Goal: Find specific page/section: Find specific page/section

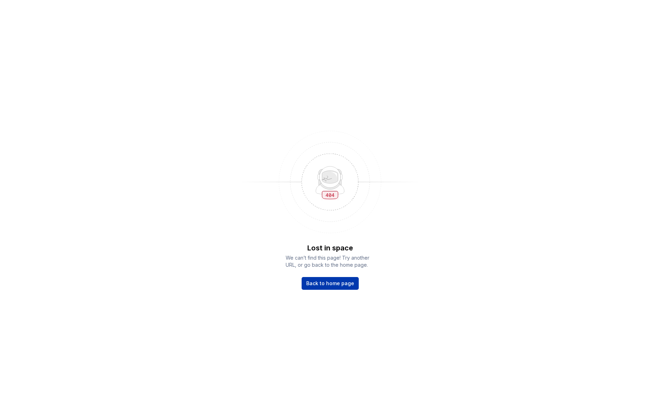
click at [340, 282] on span "Back to home page" at bounding box center [330, 283] width 48 height 7
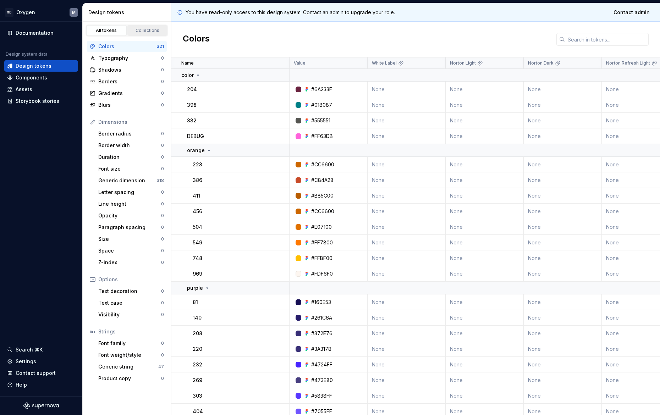
click at [147, 30] on div "Collections" at bounding box center [148, 31] width 36 height 6
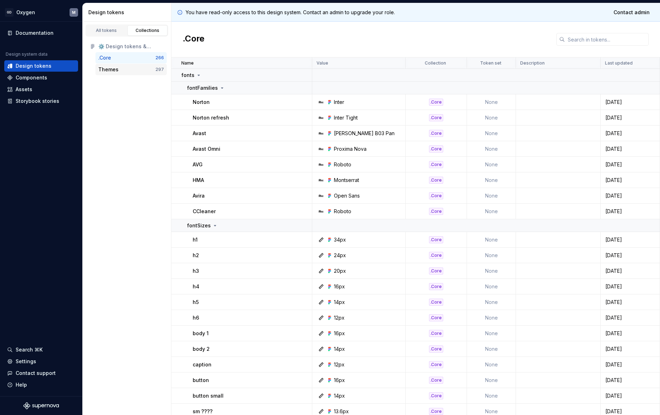
click at [118, 69] on div "Themes" at bounding box center [126, 69] width 57 height 7
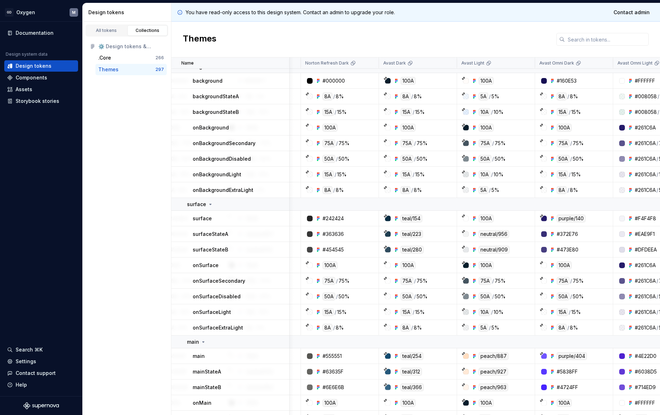
scroll to position [0, 379]
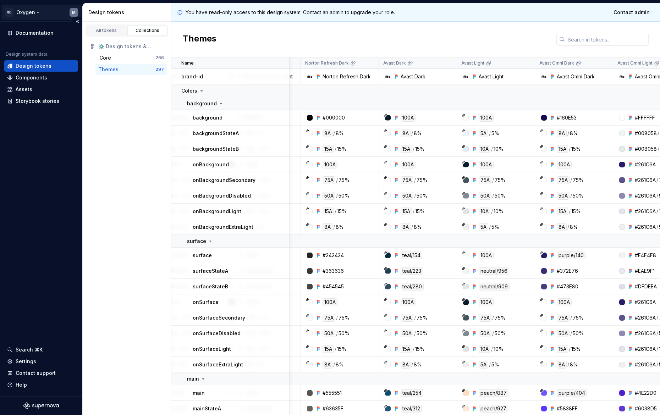
click at [29, 12] on html "GD Oxygen M Documentation Design system data Design tokens Components Assets St…" at bounding box center [330, 207] width 660 height 415
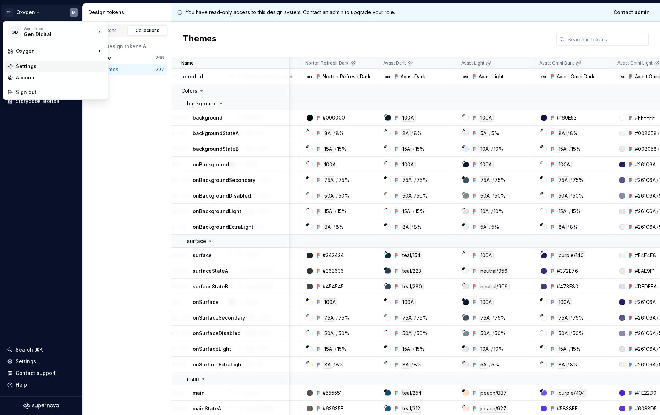
click at [32, 69] on div "Settings" at bounding box center [59, 66] width 87 height 7
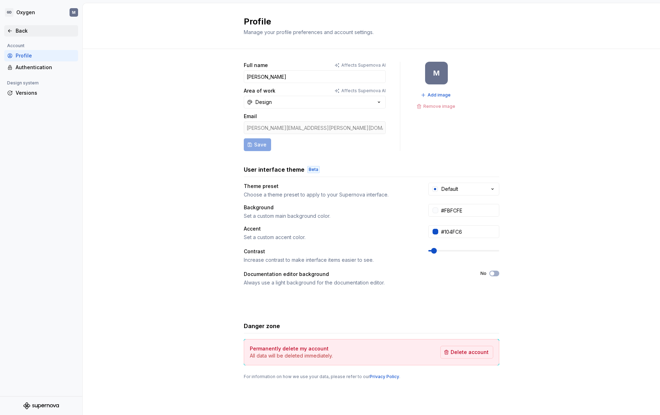
click at [18, 31] on div "Back" at bounding box center [46, 30] width 60 height 7
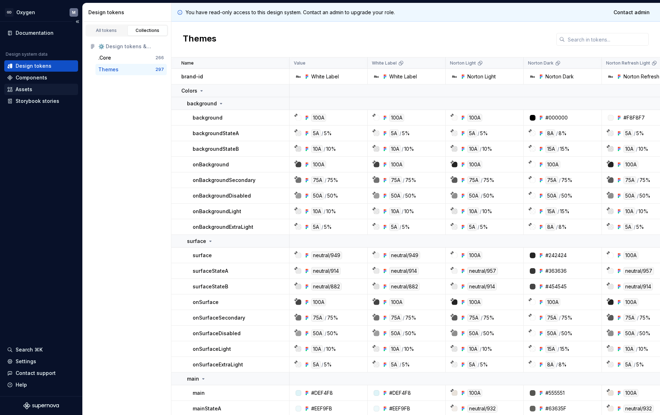
click at [36, 89] on div "Assets" at bounding box center [41, 89] width 68 height 7
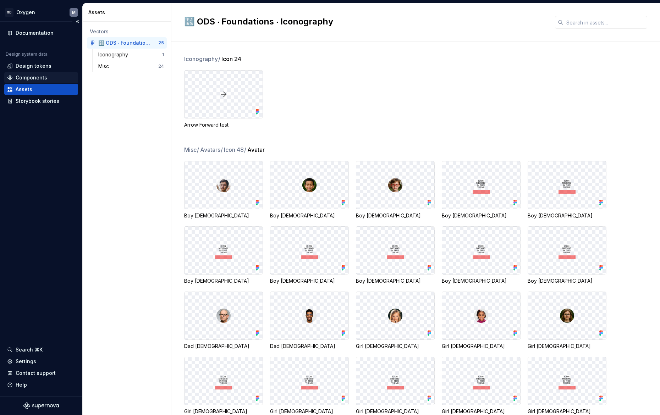
click at [32, 76] on div "Components" at bounding box center [32, 77] width 32 height 7
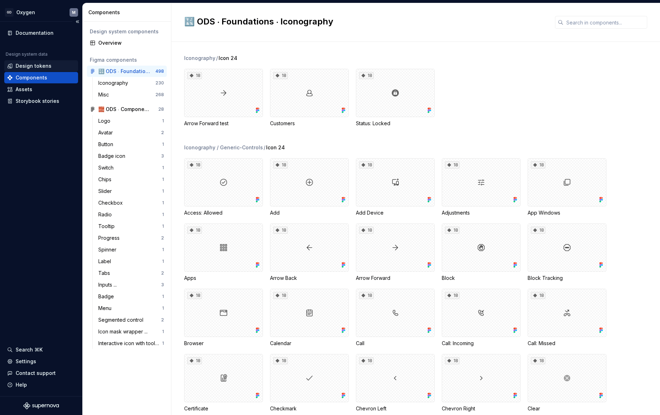
click at [35, 66] on div "Design tokens" at bounding box center [34, 65] width 36 height 7
click at [29, 66] on div "Design tokens" at bounding box center [34, 65] width 36 height 7
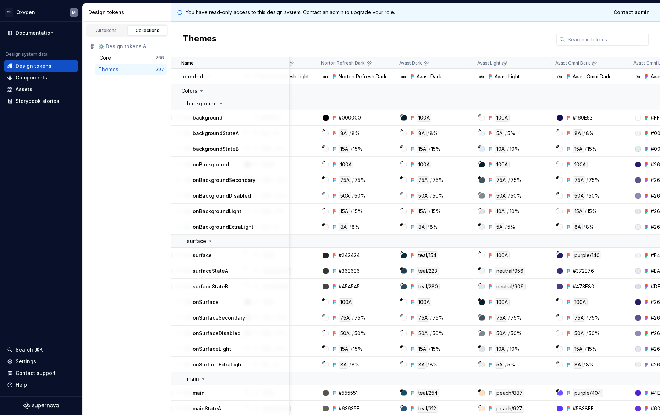
scroll to position [0, 371]
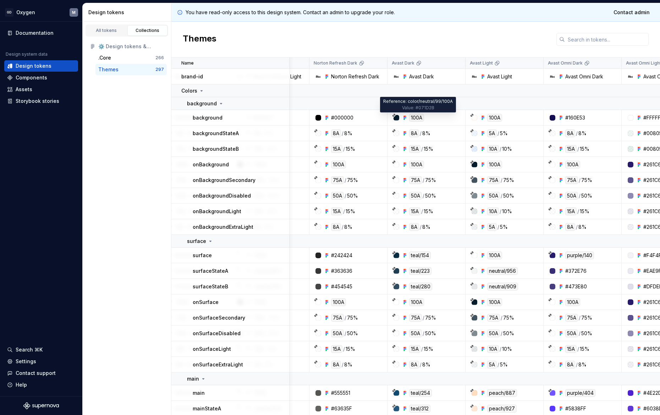
click at [415, 120] on div "100A" at bounding box center [416, 118] width 15 height 8
click at [450, 118] on div "100A" at bounding box center [428, 118] width 73 height 8
click at [395, 118] on div at bounding box center [397, 118] width 6 height 6
click at [396, 118] on div at bounding box center [397, 118] width 6 height 6
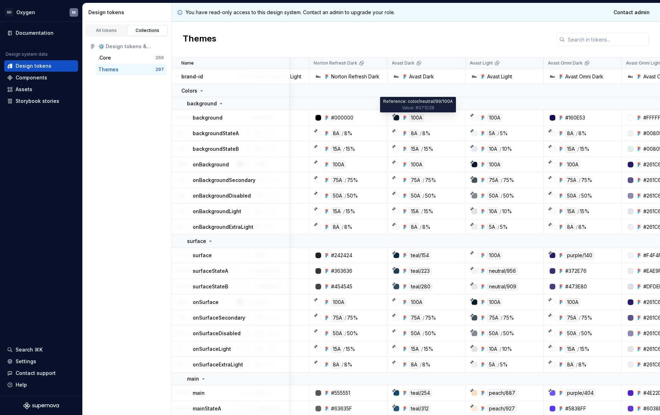
click at [420, 118] on div "100A" at bounding box center [416, 118] width 15 height 8
click at [435, 119] on div "100A" at bounding box center [428, 118] width 73 height 8
click at [417, 119] on div "100A" at bounding box center [416, 118] width 15 height 8
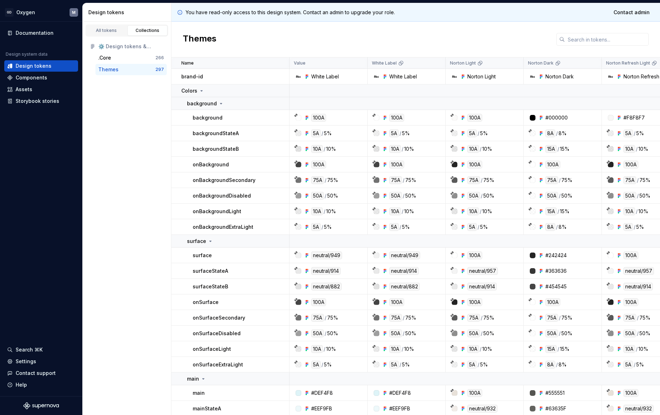
click at [118, 67] on div "Themes" at bounding box center [126, 69] width 57 height 7
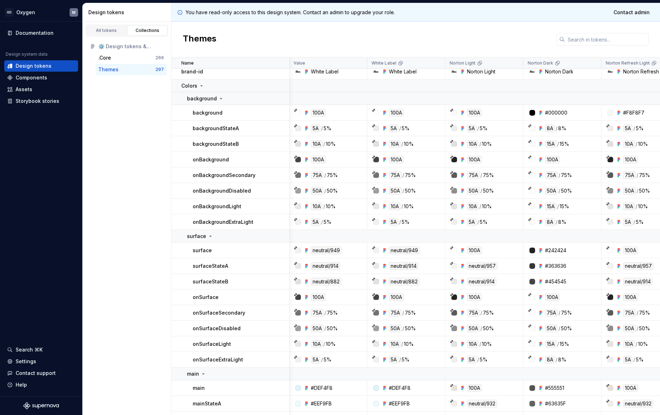
scroll to position [0, 1]
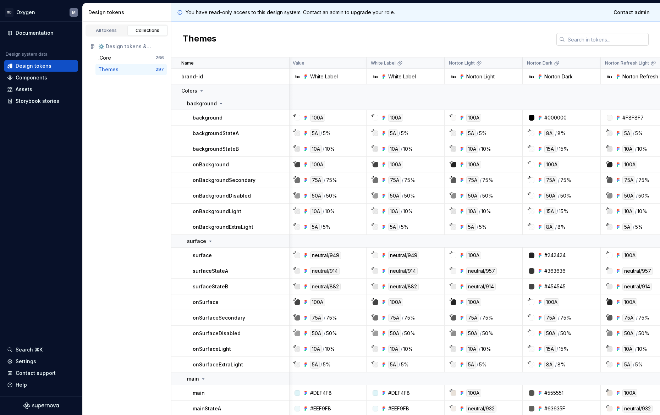
click at [582, 39] on input "text" at bounding box center [607, 39] width 84 height 13
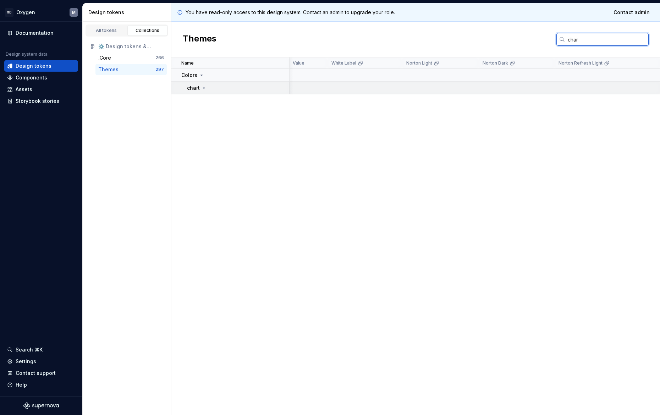
type input "char"
click at [207, 88] on div "chart" at bounding box center [238, 88] width 102 height 7
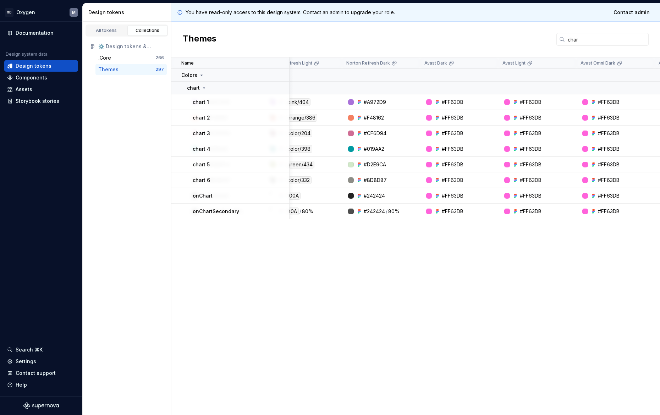
scroll to position [0, 339]
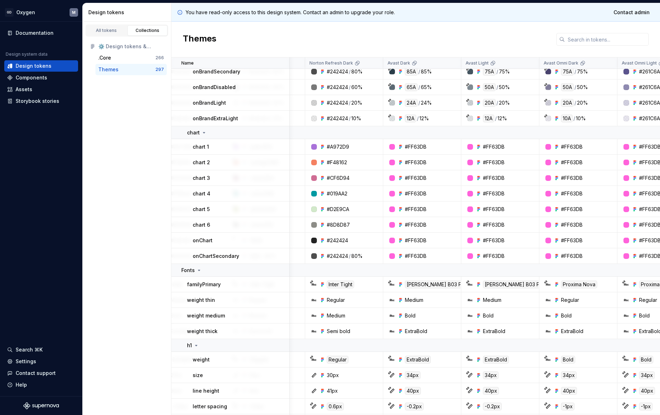
scroll to position [1488, 375]
